Goal: Navigation & Orientation: Find specific page/section

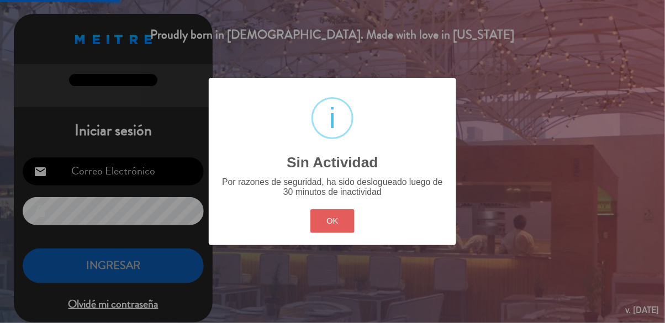
click at [322, 231] on button "OK" at bounding box center [332, 221] width 45 height 24
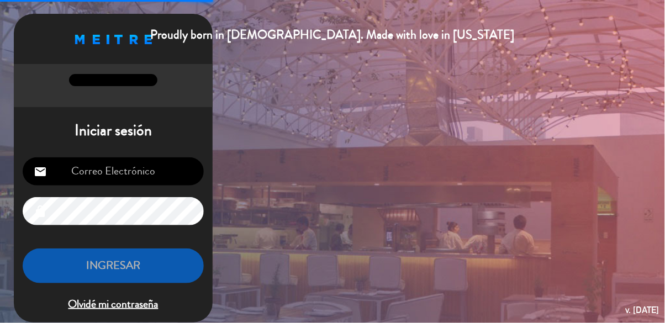
click at [83, 147] on div "Iniciar sesión email lock INGRESAR Olvidé mi contraseña" at bounding box center [113, 221] width 199 height 201
click at [88, 165] on input "email" at bounding box center [113, 171] width 181 height 28
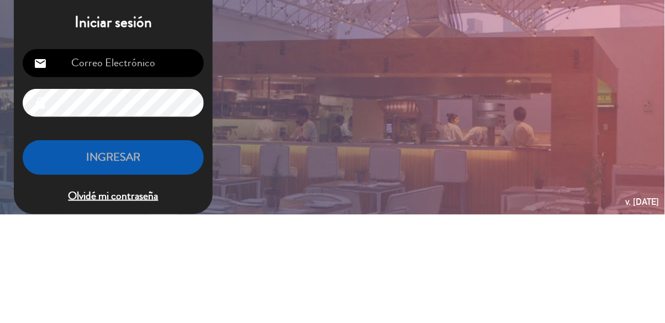
type input "[EMAIL_ADDRESS][DOMAIN_NAME]"
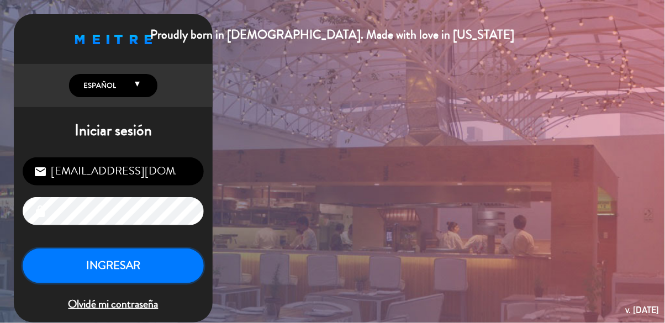
click at [88, 278] on button "INGRESAR" at bounding box center [113, 266] width 181 height 35
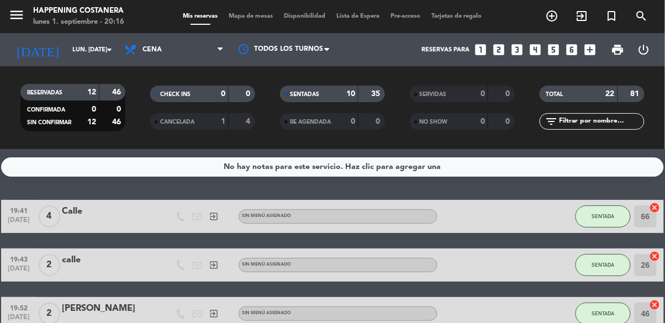
click at [261, 13] on span "Mapa de mesas" at bounding box center [251, 16] width 55 height 6
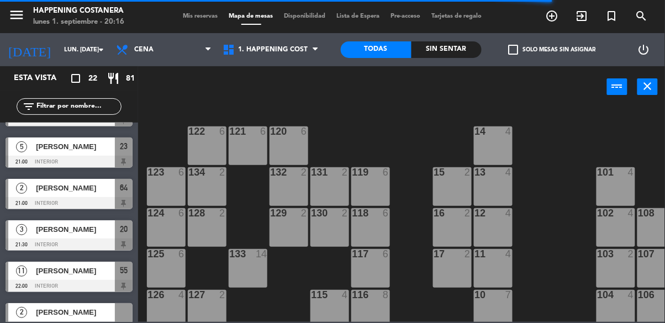
scroll to position [649, 0]
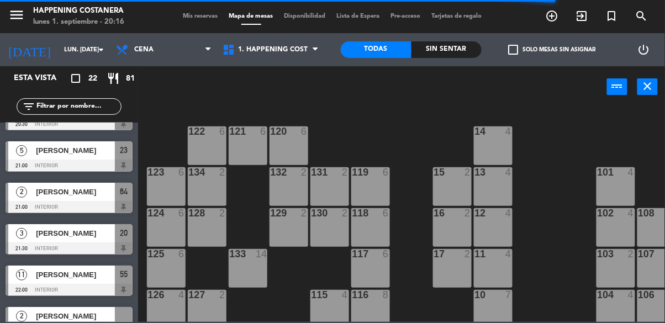
click at [113, 166] on div at bounding box center [69, 166] width 127 height 12
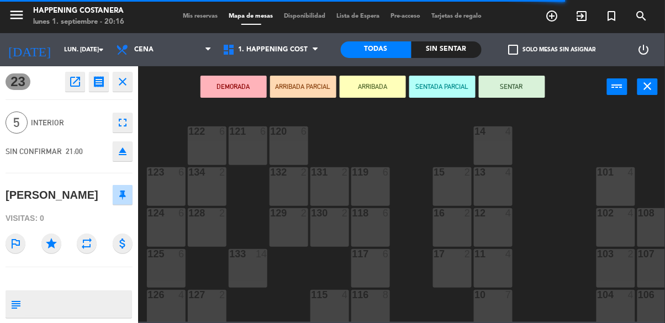
click at [167, 141] on div "menu Happening Costanera lunes 1. septiembre - 20:16 Mis reservas Mapa de mesas…" at bounding box center [332, 161] width 665 height 323
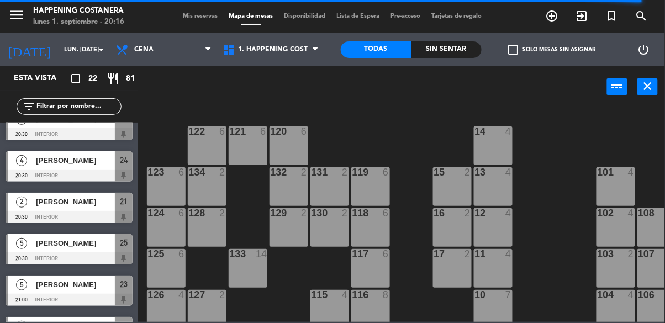
scroll to position [711, 0]
